Goal: Communication & Community: Answer question/provide support

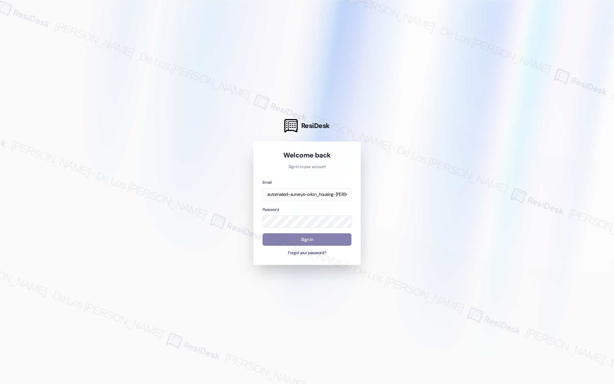
type input "automated-surveys-orion_housing-[PERSON_NAME].[PERSON_NAME]@orion_[DOMAIN_NAME]"
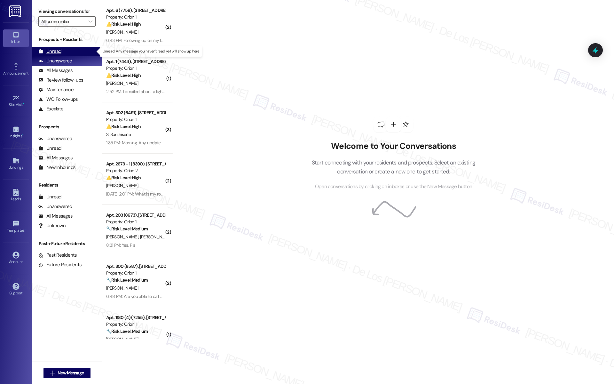
click at [72, 53] on div "Unread (0)" at bounding box center [67, 52] width 70 height 10
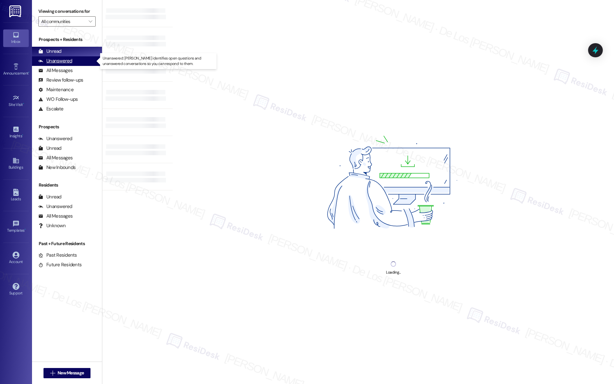
click at [82, 63] on div "Unanswered (0)" at bounding box center [67, 61] width 70 height 10
